Goal: Register for event/course

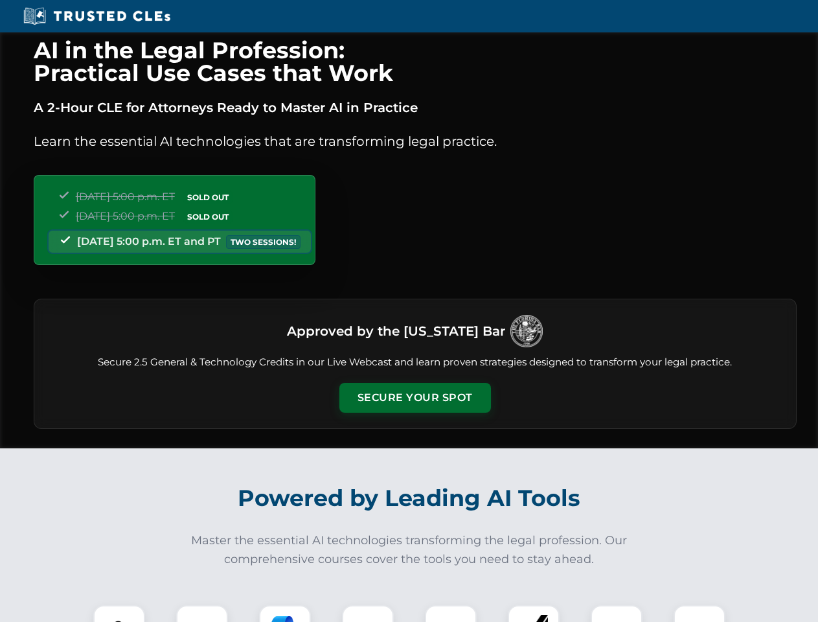
click at [414, 398] on button "Secure Your Spot" at bounding box center [415, 398] width 152 height 30
click at [119, 613] on img at bounding box center [119, 631] width 38 height 38
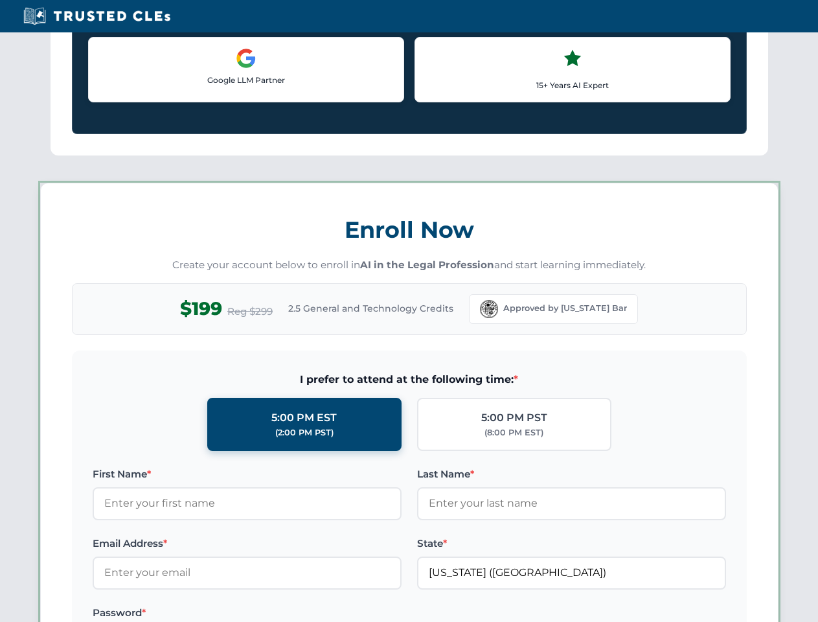
click at [285, 613] on label "Password *" at bounding box center [247, 613] width 309 height 16
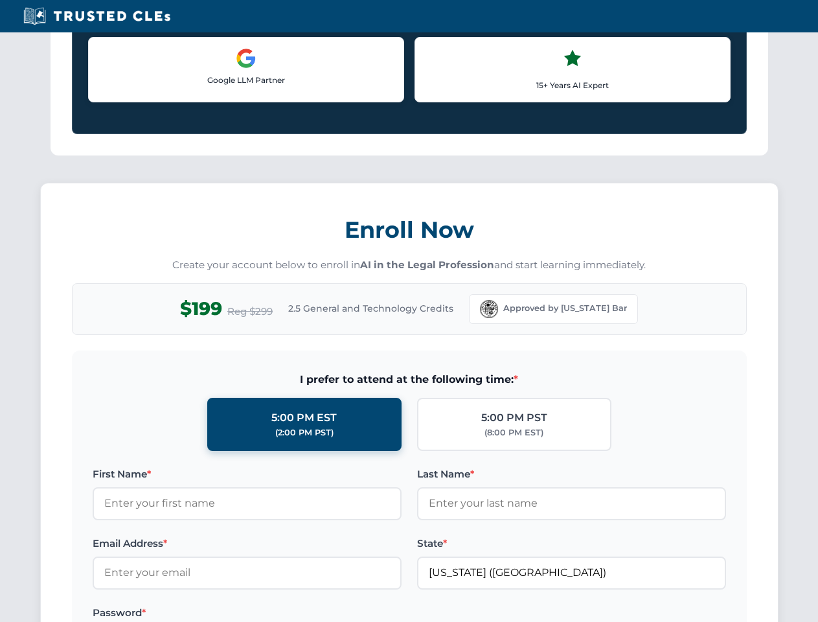
scroll to position [1271, 0]
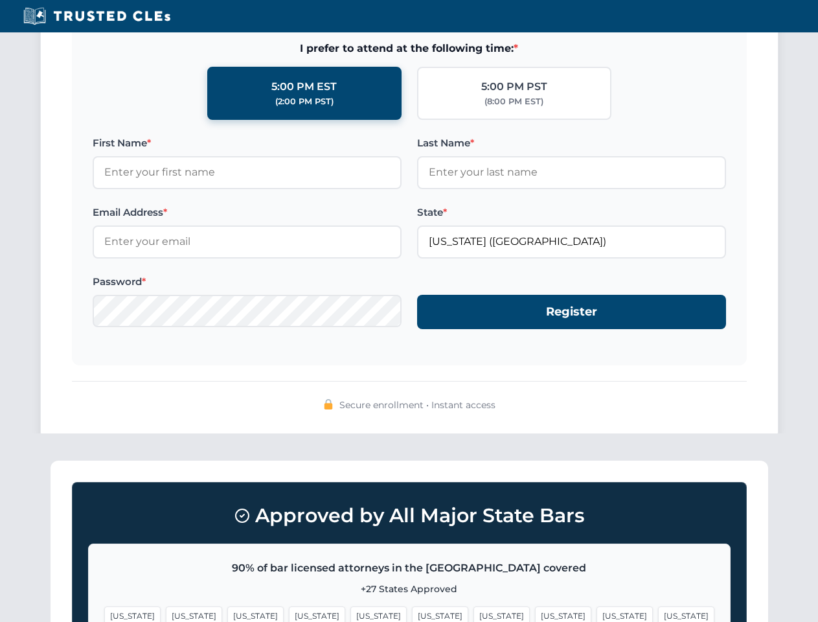
click at [596, 613] on span "[US_STATE]" at bounding box center [624, 615] width 56 height 19
